Goal: Navigation & Orientation: Find specific page/section

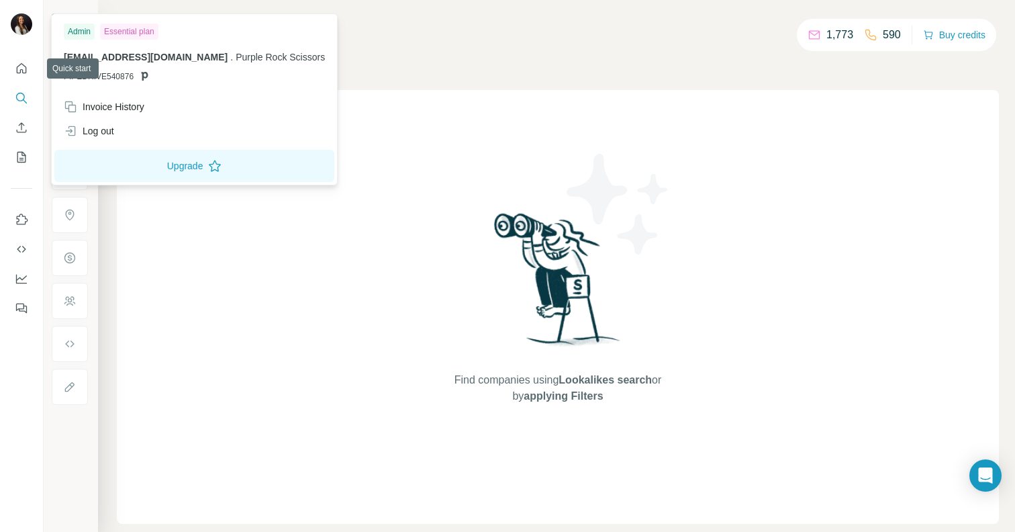
click at [34, 64] on div at bounding box center [21, 184] width 43 height 272
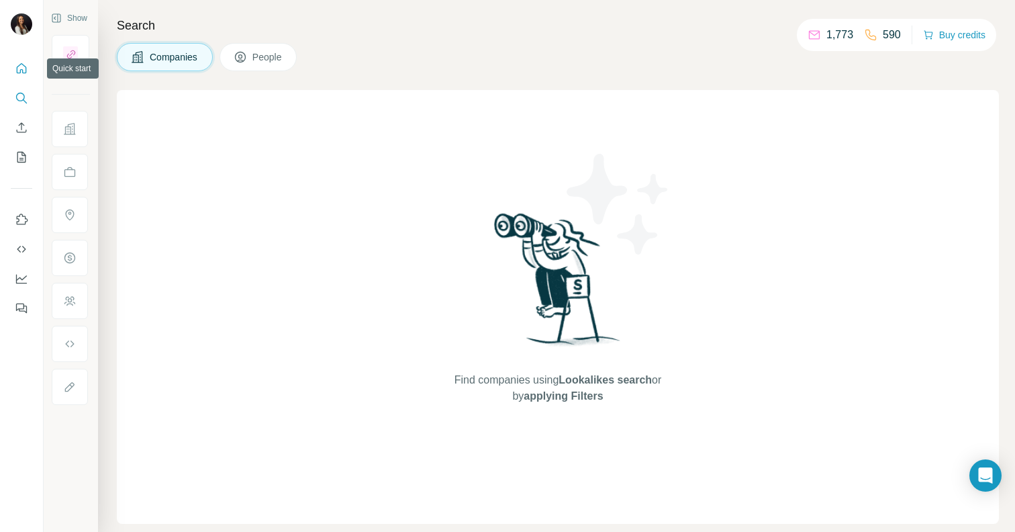
click at [25, 64] on icon "Quick start" at bounding box center [21, 68] width 13 height 13
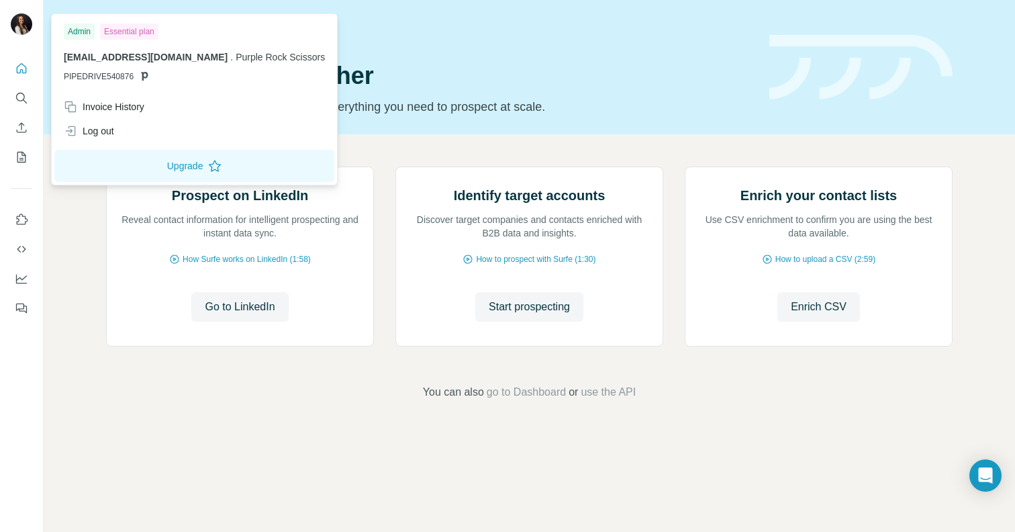
click at [24, 32] on img at bounding box center [21, 23] width 21 height 21
click at [17, 280] on icon "Dashboard" at bounding box center [21, 278] width 13 height 13
